Goal: Information Seeking & Learning: Learn about a topic

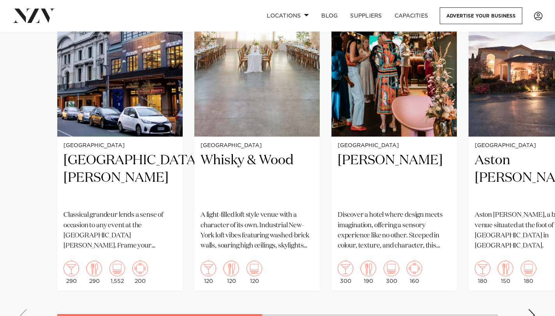
scroll to position [624, 0]
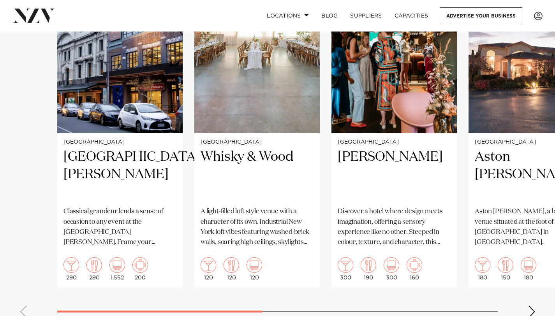
click at [160, 222] on p "Classical grandeur lends a sense of occasion to any event at the [GEOGRAPHIC_DA…" at bounding box center [119, 227] width 113 height 41
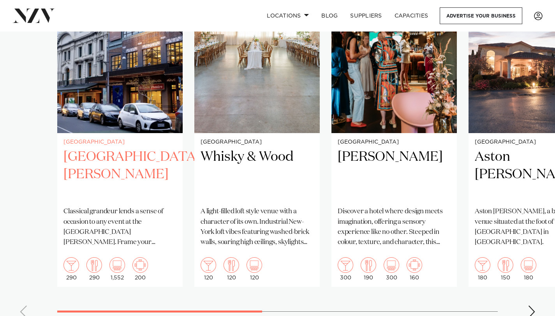
scroll to position [621, 0]
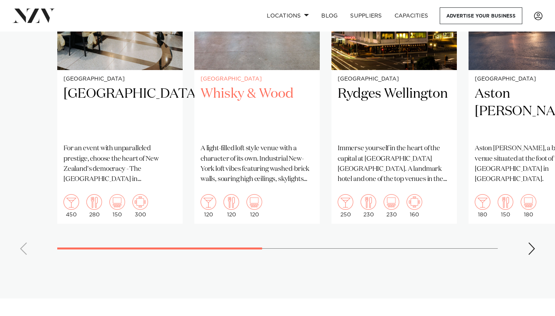
scroll to position [688, 0]
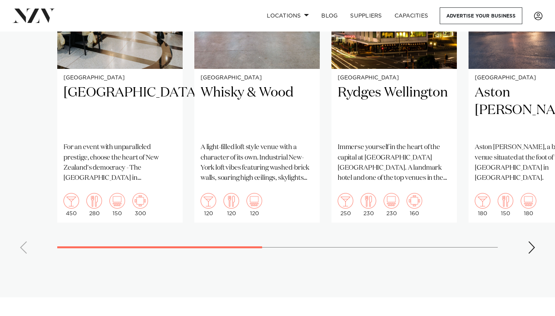
click at [535, 241] on div "Next slide" at bounding box center [532, 247] width 8 height 12
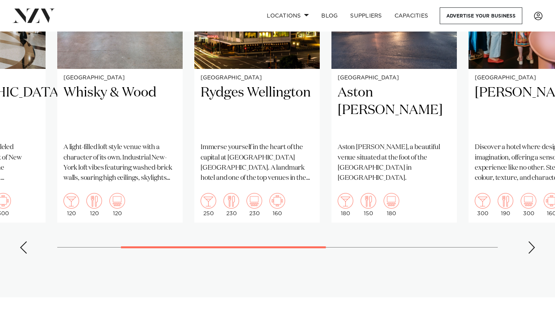
click at [535, 241] on div "Next slide" at bounding box center [532, 247] width 8 height 12
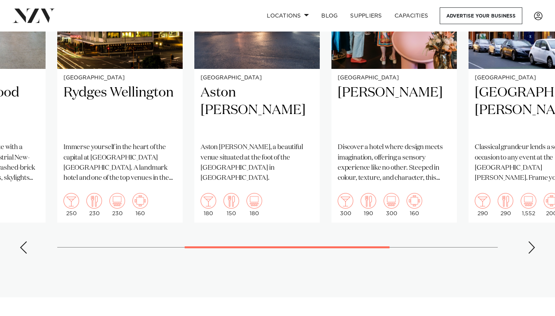
click at [535, 241] on div "Next slide" at bounding box center [532, 247] width 8 height 12
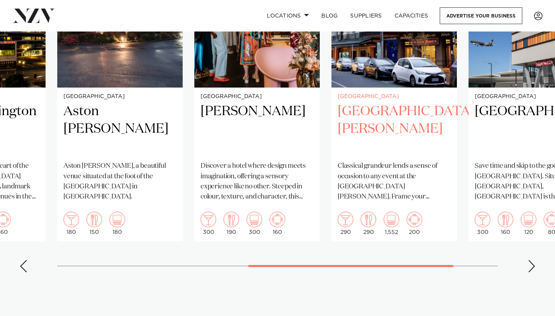
scroll to position [670, 0]
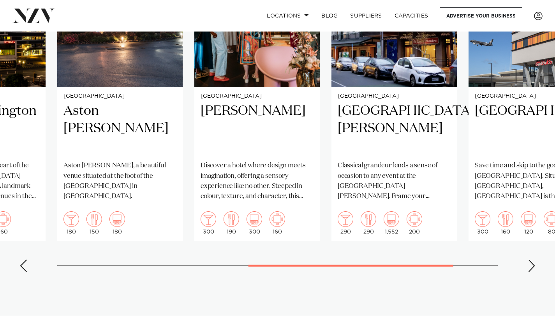
click at [536, 255] on swiper-container "Wellington Parliament Buildings For an event with unparalleled prestige, choose…" at bounding box center [277, 98] width 555 height 359
click at [526, 255] on swiper-container "Wellington Parliament Buildings For an event with unparalleled prestige, choose…" at bounding box center [277, 98] width 555 height 359
click at [534, 260] on div "Next slide" at bounding box center [532, 266] width 8 height 12
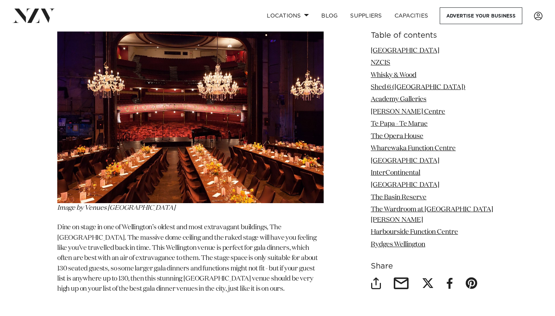
scroll to position [3333, 0]
